Goal: Task Accomplishment & Management: Manage account settings

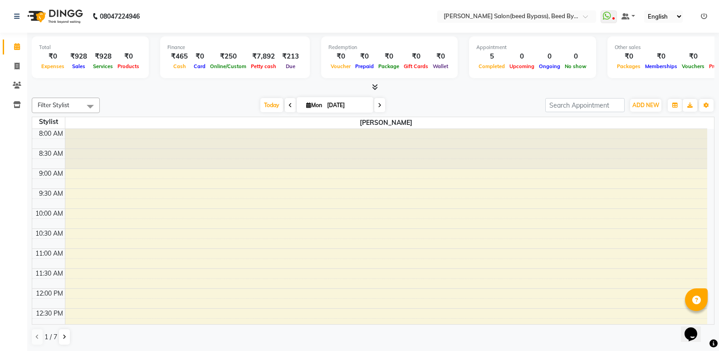
click at [376, 86] on icon at bounding box center [375, 86] width 6 height 7
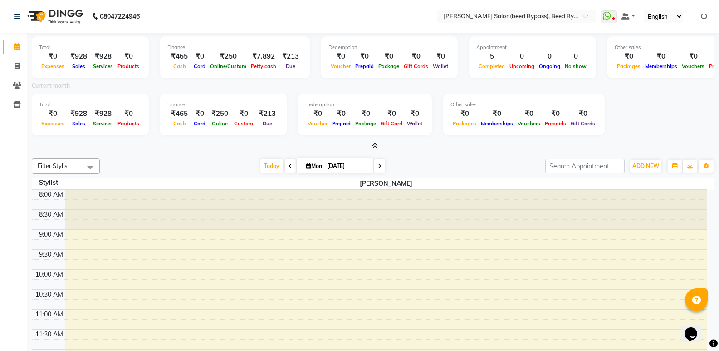
click at [374, 144] on icon at bounding box center [375, 145] width 6 height 7
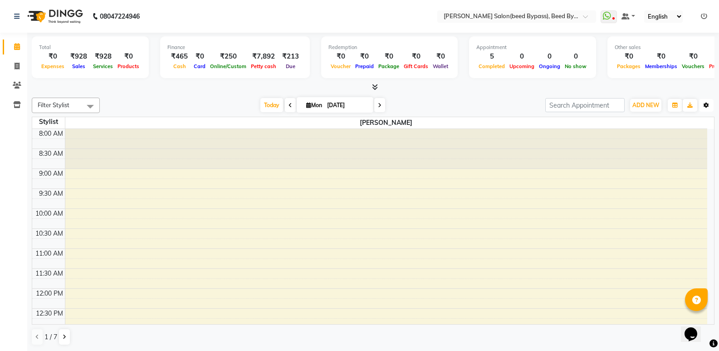
click at [706, 103] on icon "button" at bounding box center [706, 105] width 5 height 5
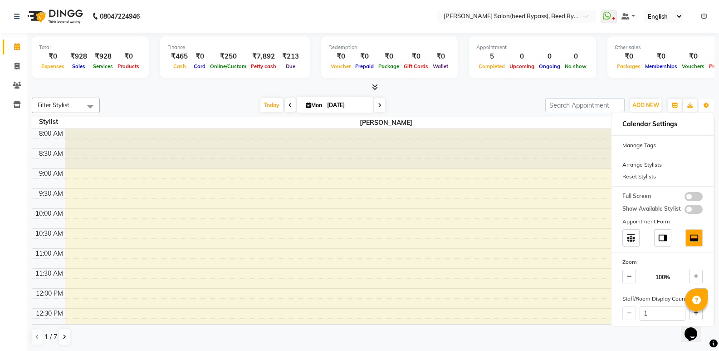
scroll to position [0, 0]
click at [695, 313] on icon at bounding box center [696, 312] width 5 height 5
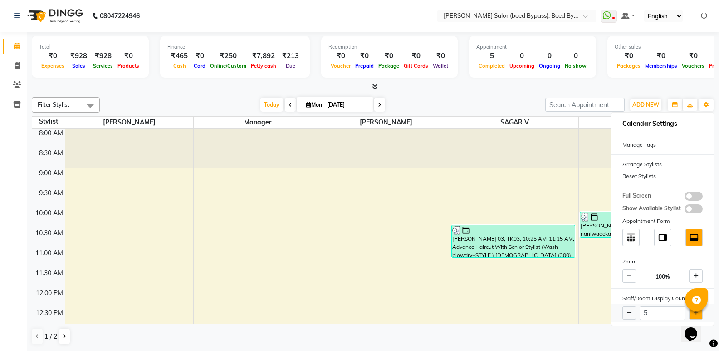
click at [695, 313] on icon at bounding box center [696, 312] width 5 height 5
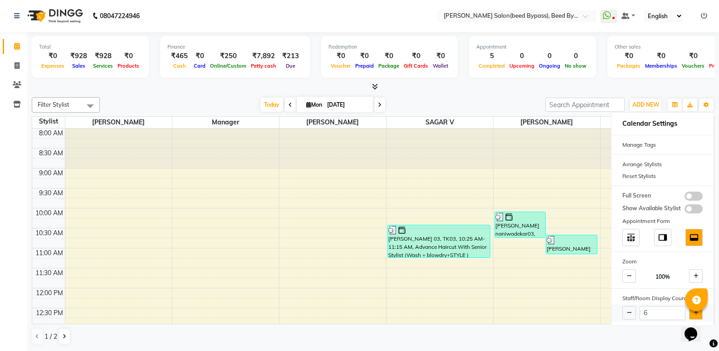
click at [695, 313] on icon at bounding box center [696, 312] width 5 height 5
type input "7"
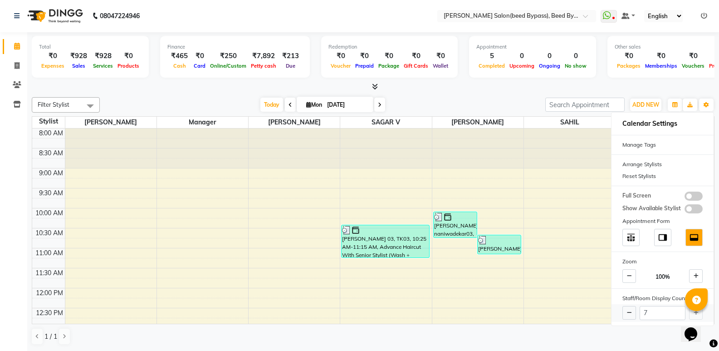
click at [695, 313] on div "7" at bounding box center [663, 313] width 102 height 18
click at [695, 310] on div at bounding box center [696, 299] width 23 height 23
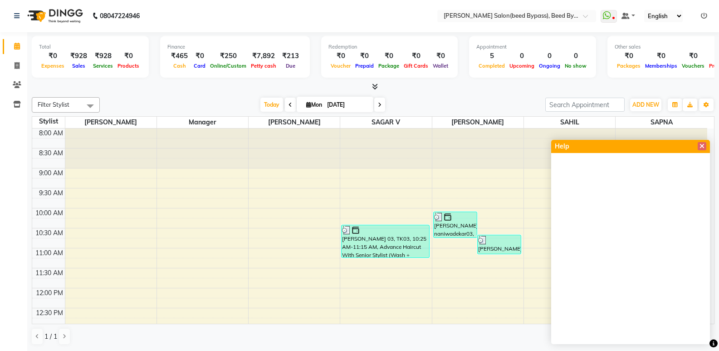
click at [484, 104] on div "[DATE] [DATE]" at bounding box center [322, 105] width 436 height 14
click at [702, 144] on icon at bounding box center [702, 146] width 5 height 6
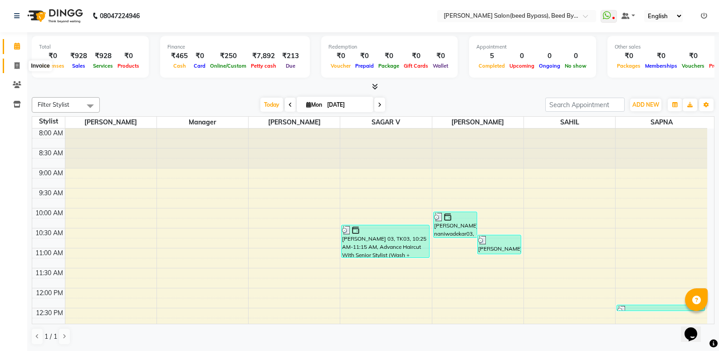
click at [16, 68] on icon at bounding box center [17, 65] width 5 height 7
select select "service"
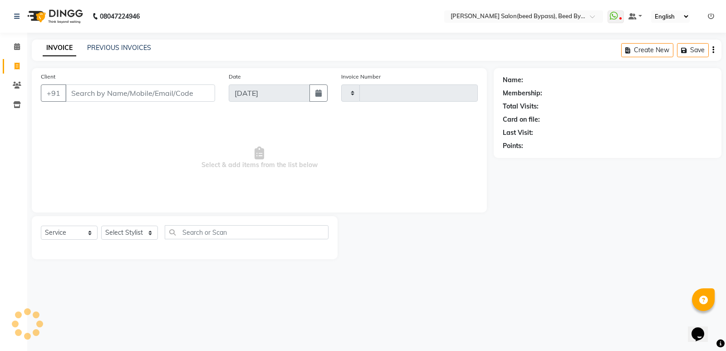
type input "2378"
select select "4176"
click at [107, 227] on select "Select Stylist" at bounding box center [129, 232] width 57 height 14
click at [126, 235] on select "Select Stylist" at bounding box center [129, 232] width 57 height 14
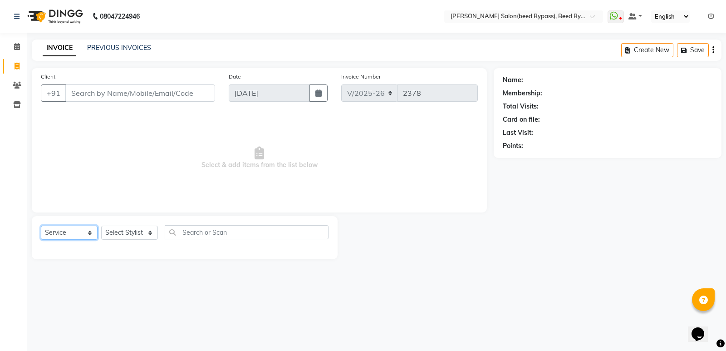
click at [87, 235] on select "Select Service Product Membership Package Voucher Prepaid Gift Card" at bounding box center [69, 232] width 57 height 14
click at [152, 235] on select "Select Stylist [PERSON_NAME] manager [PERSON_NAME] V sagar [PERSON_NAME] [PERSO…" at bounding box center [129, 232] width 57 height 14
click at [97, 175] on span "Select & add items from the list below" at bounding box center [259, 158] width 437 height 91
click at [16, 42] on span at bounding box center [17, 47] width 16 height 10
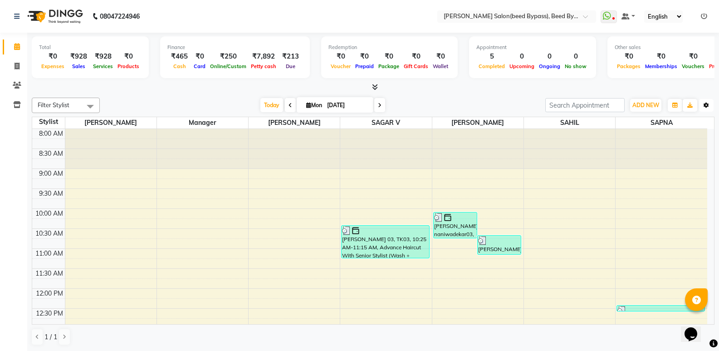
click at [707, 105] on icon "button" at bounding box center [706, 105] width 5 height 5
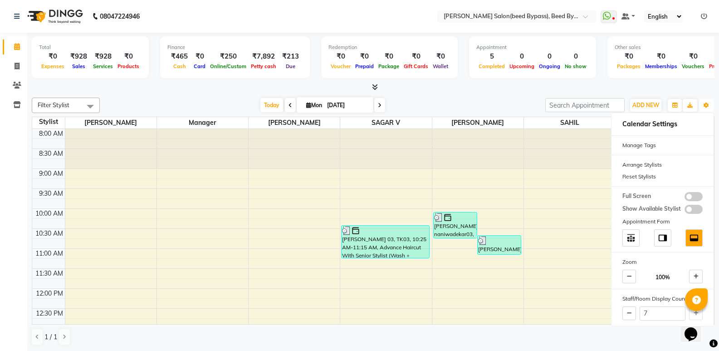
scroll to position [0, 0]
click at [627, 313] on icon at bounding box center [629, 312] width 5 height 5
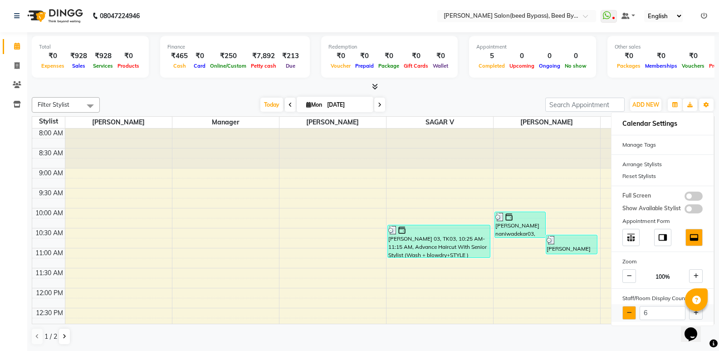
click at [627, 313] on icon at bounding box center [629, 312] width 5 height 5
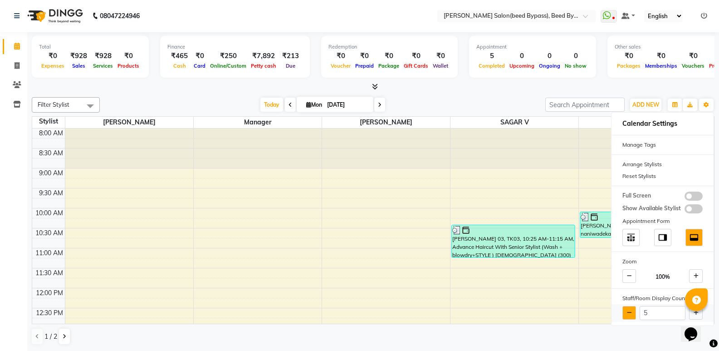
click at [627, 313] on icon at bounding box center [629, 312] width 5 height 5
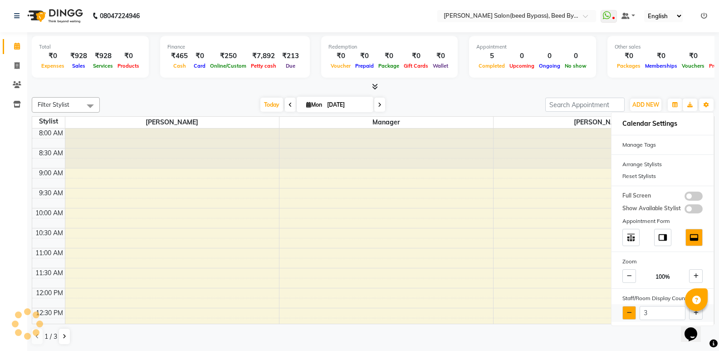
click at [627, 313] on icon at bounding box center [629, 312] width 5 height 5
click at [697, 313] on icon at bounding box center [696, 312] width 5 height 5
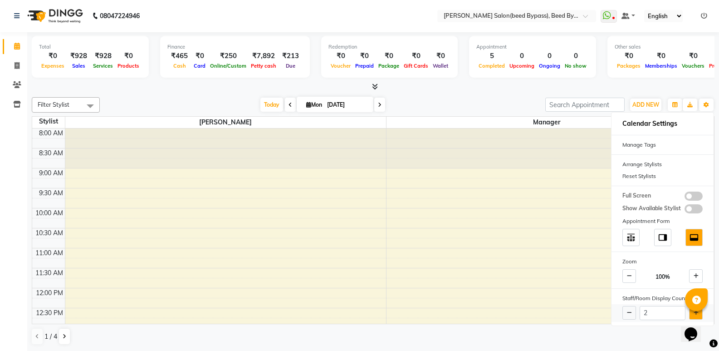
click at [697, 313] on icon at bounding box center [696, 312] width 5 height 5
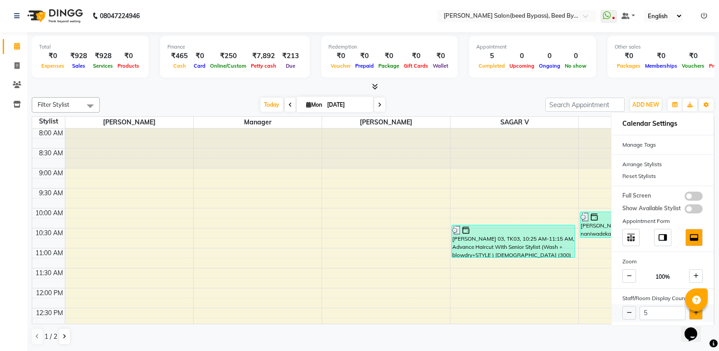
click at [697, 313] on icon at bounding box center [696, 312] width 5 height 5
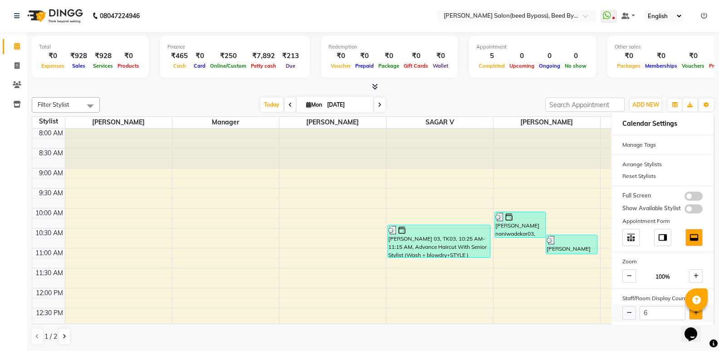
click at [697, 313] on icon at bounding box center [696, 312] width 5 height 5
type input "7"
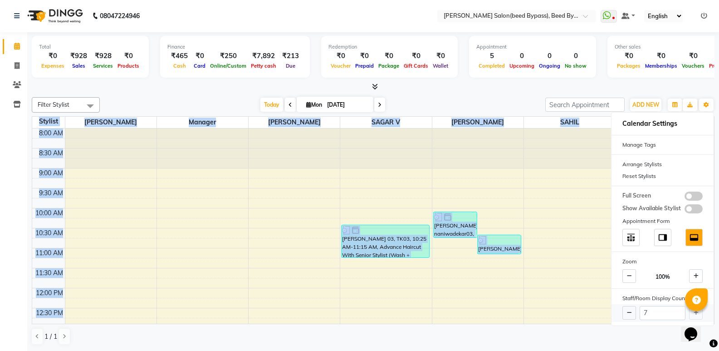
click at [697, 313] on div "7" at bounding box center [663, 313] width 102 height 18
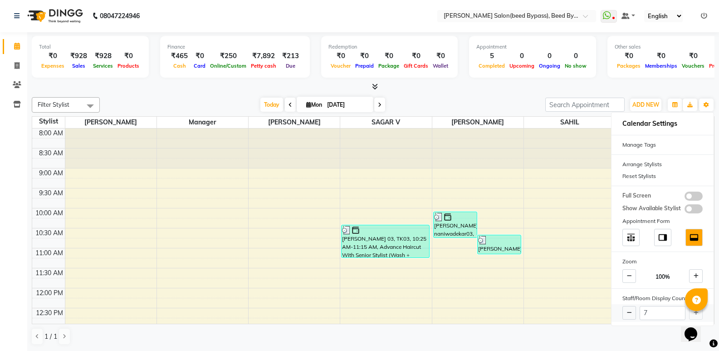
click at [697, 313] on div "7" at bounding box center [663, 313] width 102 height 18
click at [482, 100] on div "[DATE] [DATE]" at bounding box center [322, 105] width 436 height 14
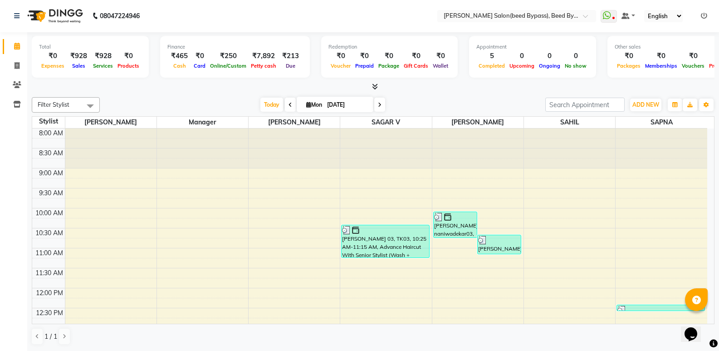
click at [703, 17] on icon at bounding box center [704, 16] width 6 height 6
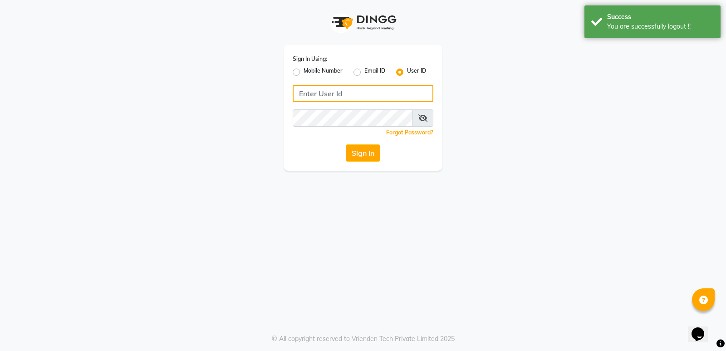
type input "7888039666"
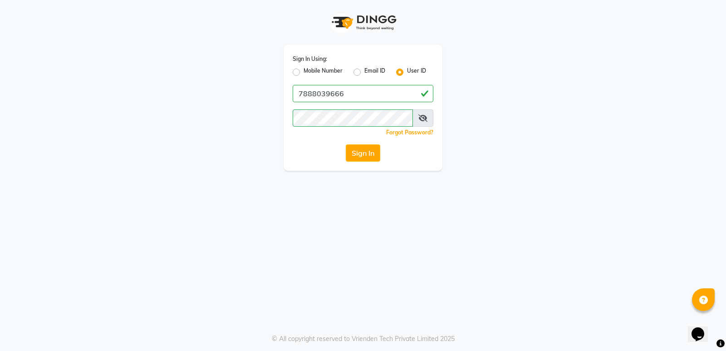
click at [304, 75] on label "Mobile Number" at bounding box center [323, 72] width 39 height 11
click at [304, 73] on input "Mobile Number" at bounding box center [307, 70] width 6 height 6
radio input "true"
radio input "false"
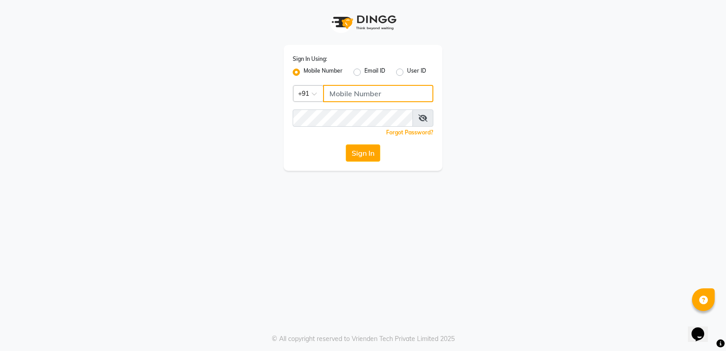
click at [372, 91] on input "Username" at bounding box center [378, 93] width 110 height 17
click at [360, 93] on input "8766846947" at bounding box center [378, 93] width 110 height 17
click at [372, 92] on input "8766842947" at bounding box center [378, 93] width 110 height 17
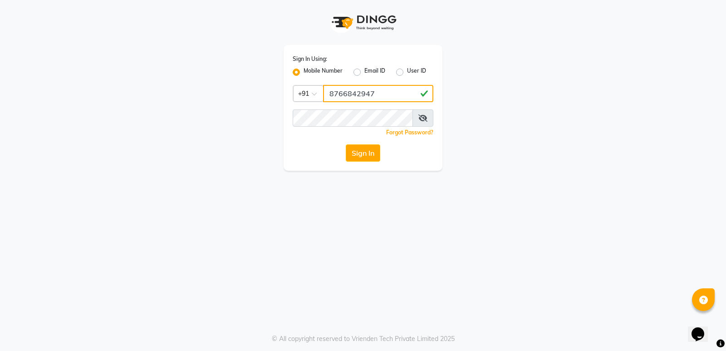
type input "8766842947"
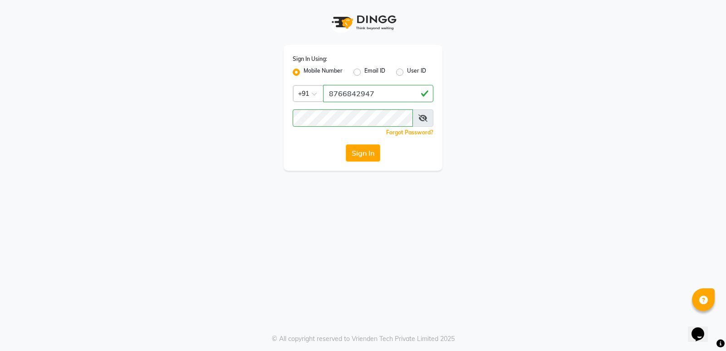
click at [356, 109] on div "Sign In Using: Mobile Number Email ID User ID Country Code × [PHONE_NUMBER] Rem…" at bounding box center [363, 108] width 159 height 126
click at [332, 147] on div "Sign In" at bounding box center [363, 152] width 141 height 17
click at [374, 148] on button "Sign In" at bounding box center [363, 152] width 34 height 17
